Goal: Task Accomplishment & Management: Manage account settings

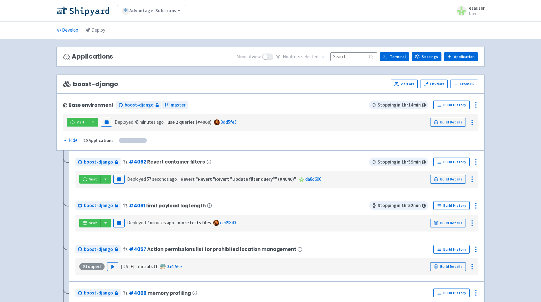
click at [98, 28] on link "Deploy" at bounding box center [95, 31] width 19 height 18
click at [101, 33] on link "Deploy" at bounding box center [95, 31] width 19 height 18
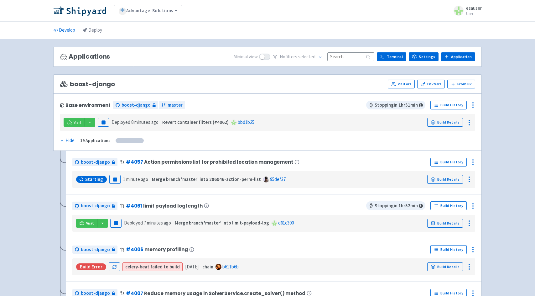
click at [94, 33] on link "Deploy" at bounding box center [92, 31] width 19 height 18
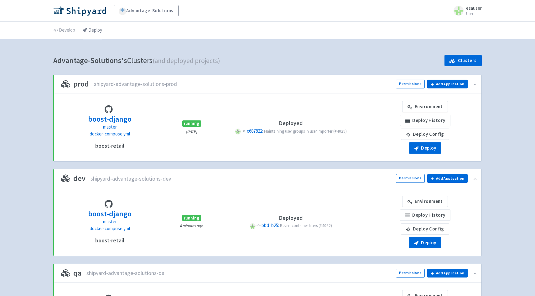
click at [101, 32] on link "Deploy" at bounding box center [92, 31] width 19 height 18
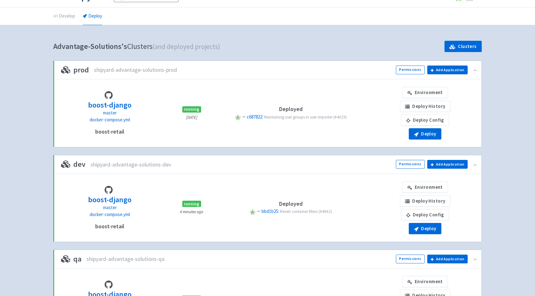
scroll to position [22, 0]
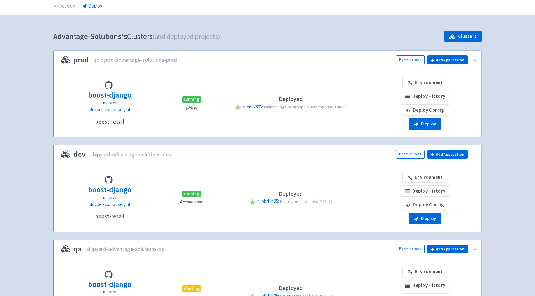
scroll to position [23, 0]
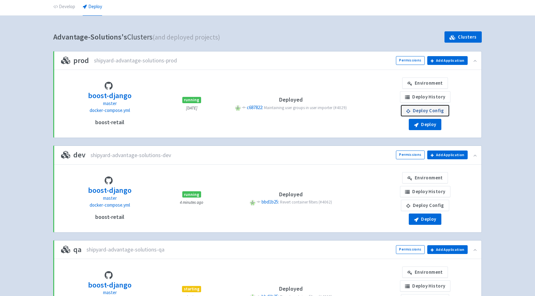
click at [436, 109] on link "Deploy Config" at bounding box center [425, 110] width 48 height 11
click at [427, 173] on link "Environment" at bounding box center [425, 177] width 46 height 11
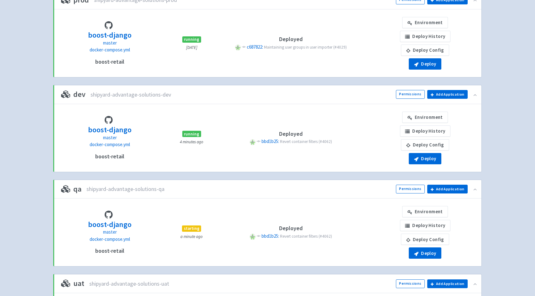
scroll to position [83, 0]
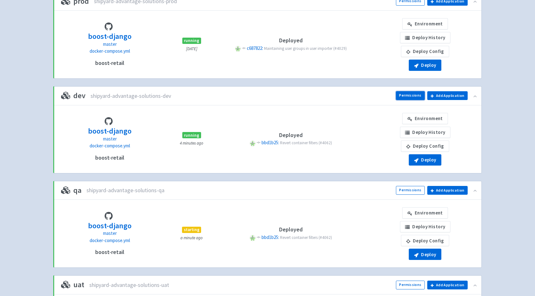
click at [404, 98] on link "Permissions" at bounding box center [410, 95] width 29 height 9
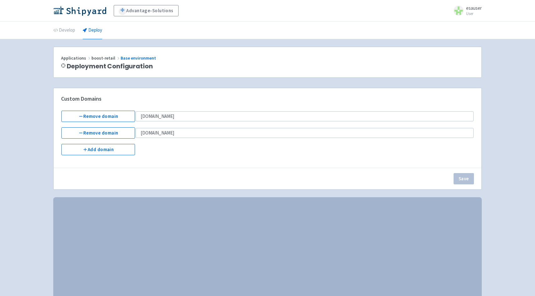
select select "Recreate"
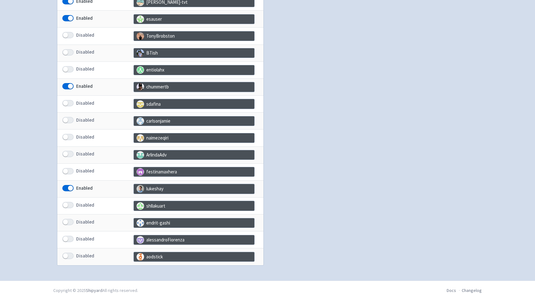
scroll to position [272, 0]
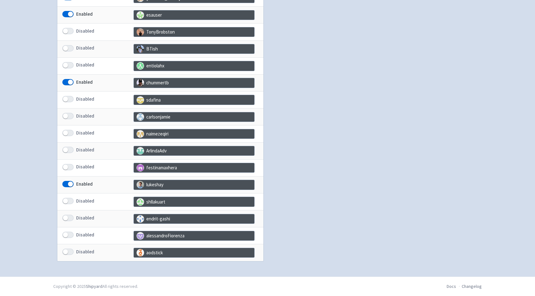
click at [68, 234] on span at bounding box center [67, 234] width 11 height 6
click at [66, 234] on input "Disabled" at bounding box center [64, 235] width 4 height 4
checkbox input "true"
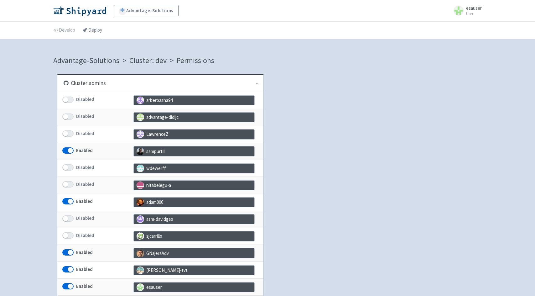
click at [96, 33] on link "Deploy" at bounding box center [92, 31] width 19 height 18
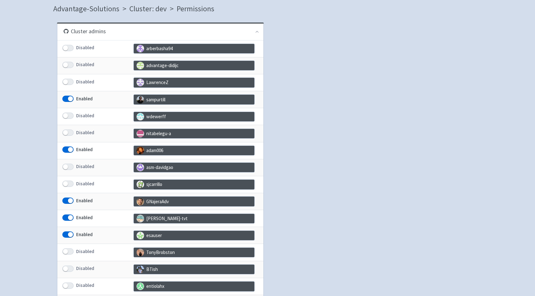
scroll to position [152, 0]
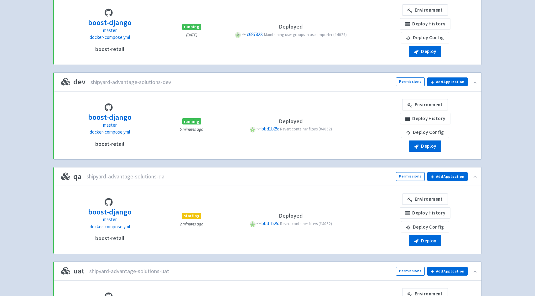
scroll to position [95, 0]
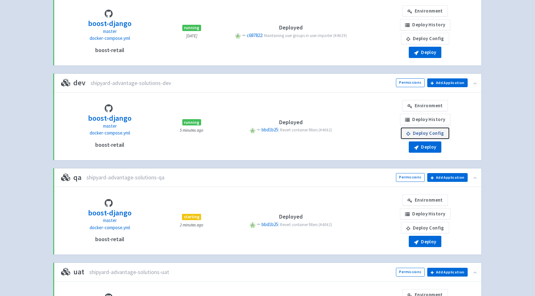
click at [437, 130] on link "Deploy Config" at bounding box center [425, 132] width 48 height 11
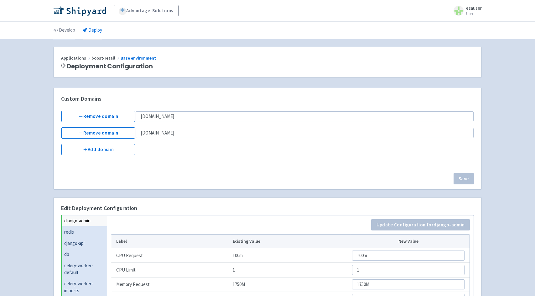
click at [70, 29] on link "Develop" at bounding box center [64, 31] width 22 height 18
